Goal: Find specific page/section: Find specific page/section

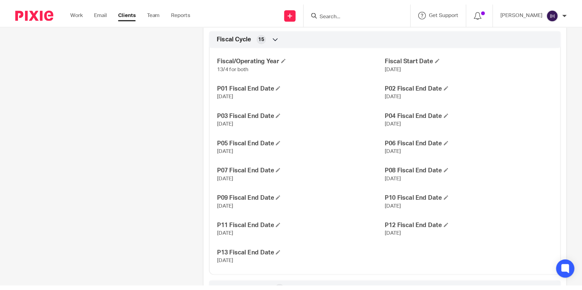
scroll to position [470, 0]
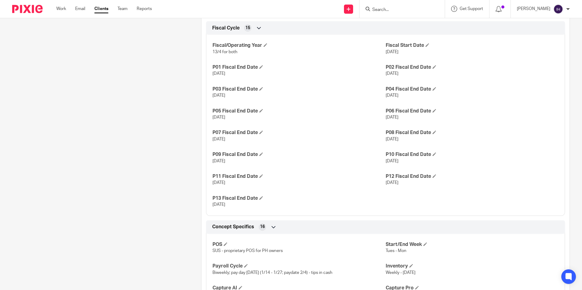
click at [403, 19] on div "Client type Accounting only - Recurring Address [GEOGRAPHIC_DATA], [GEOGRAPHIC_…" at bounding box center [385, 90] width 368 height 661
click at [400, 11] on input "Search" at bounding box center [398, 9] width 55 height 5
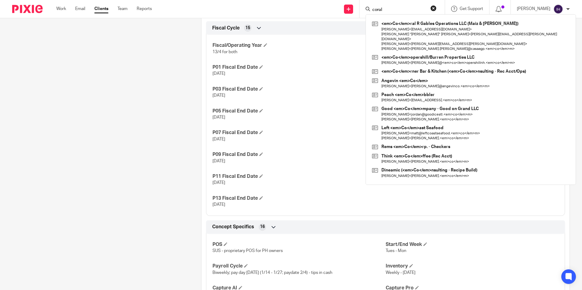
type input "coral"
click button "submit" at bounding box center [0, 0] width 0 height 0
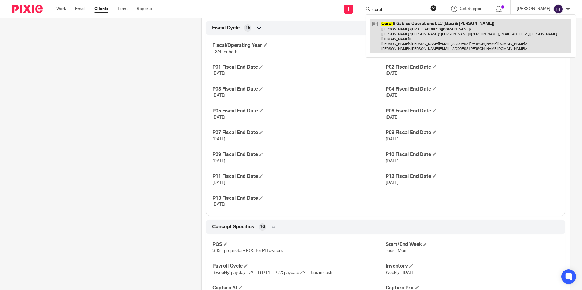
click at [396, 34] on link at bounding box center [470, 36] width 200 height 34
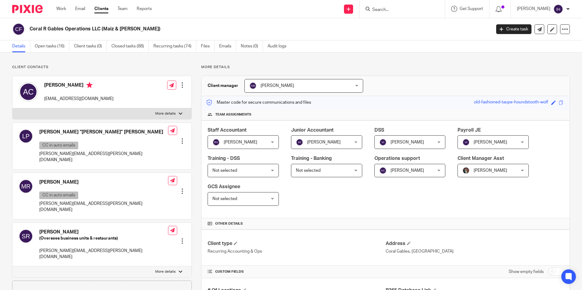
drag, startPoint x: 530, startPoint y: 53, endPoint x: 494, endPoint y: 36, distance: 39.7
